Goal: Information Seeking & Learning: Learn about a topic

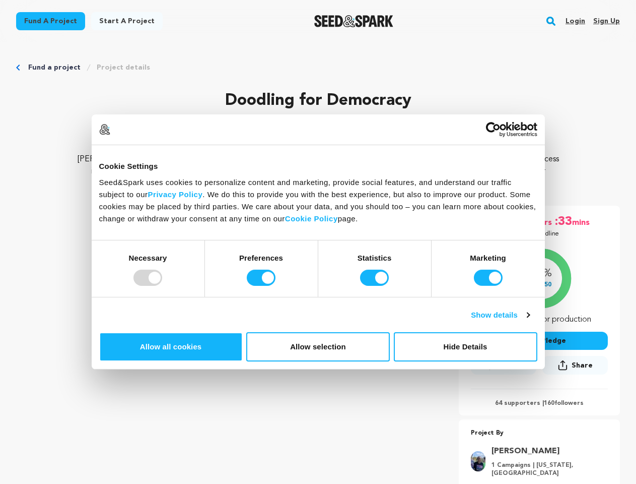
click at [162, 286] on div at bounding box center [147, 278] width 29 height 16
click at [276, 286] on input "Preferences" at bounding box center [261, 278] width 29 height 16
checkbox input "false"
click at [376, 286] on input "Statistics" at bounding box center [374, 278] width 29 height 16
checkbox input "false"
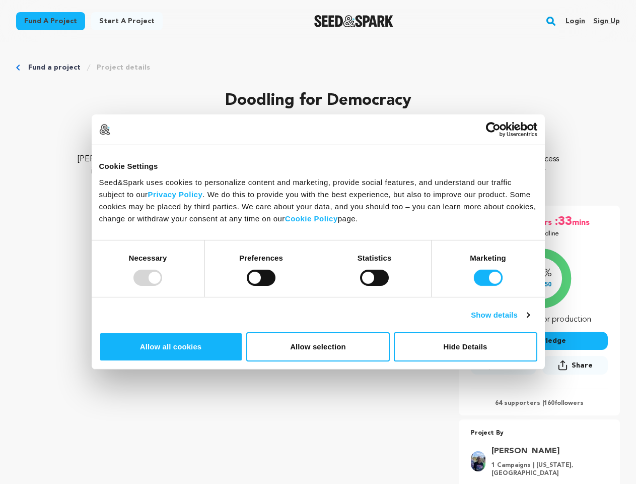
click at [474, 286] on input "Marketing" at bounding box center [488, 278] width 29 height 16
checkbox input "false"
click at [529, 321] on link "Show details" at bounding box center [500, 315] width 58 height 12
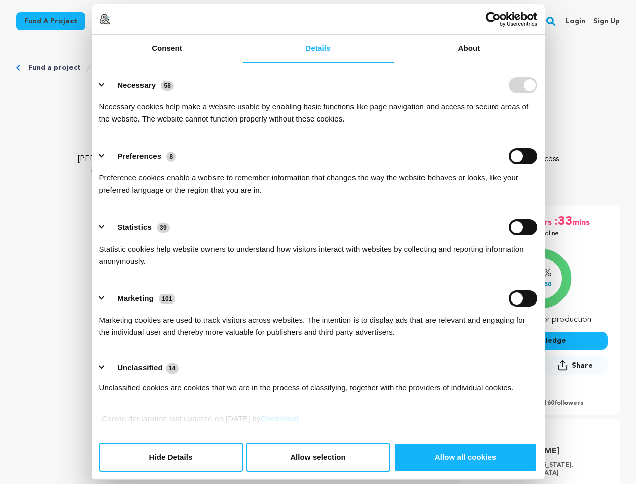
click at [545, 62] on link "About" at bounding box center [469, 49] width 151 height 28
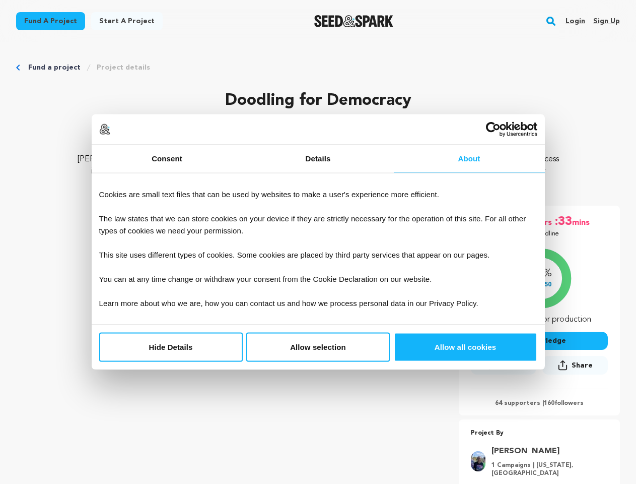
click at [557, 385] on div "06 days :23 hrs :33 mins Until Deadline 101% $11,250 $" at bounding box center [539, 311] width 161 height 210
click at [557, 418] on div "06 days :23 hrs :33 mins Until Deadline 101% $11,250" at bounding box center [539, 361] width 161 height 310
click at [553, 21] on rect "button" at bounding box center [551, 21] width 12 height 12
click at [116, 68] on input "text" at bounding box center [318, 73] width 574 height 14
